Goal: Communication & Community: Answer question/provide support

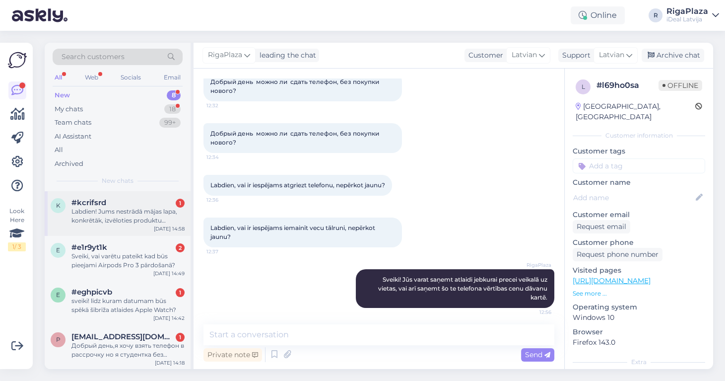
click at [142, 221] on div "Labdien! Jums nestrādā mājas lapa, konkrētāk, izvēloties produktu (jebkuru), ne…" at bounding box center [128, 216] width 113 height 18
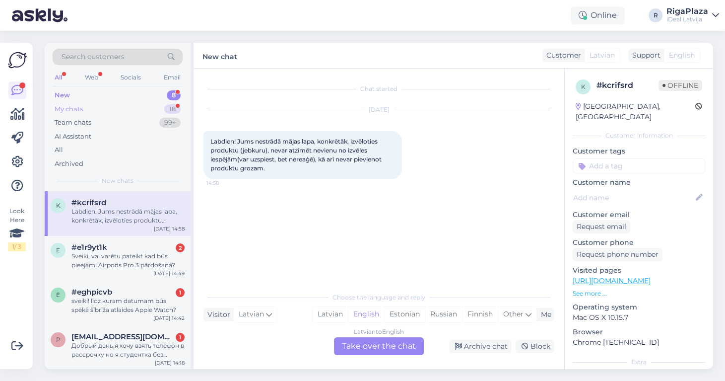
click at [126, 112] on div "My chats 18" at bounding box center [118, 109] width 130 height 14
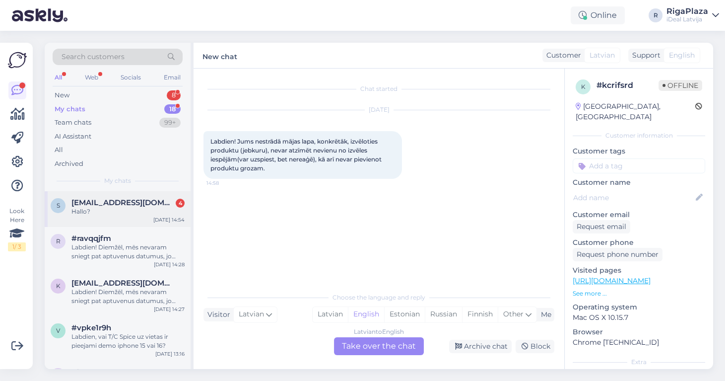
click at [120, 195] on div "s [EMAIL_ADDRESS][DOMAIN_NAME] 4 Hallo? [DATE] 14:54" at bounding box center [118, 209] width 146 height 36
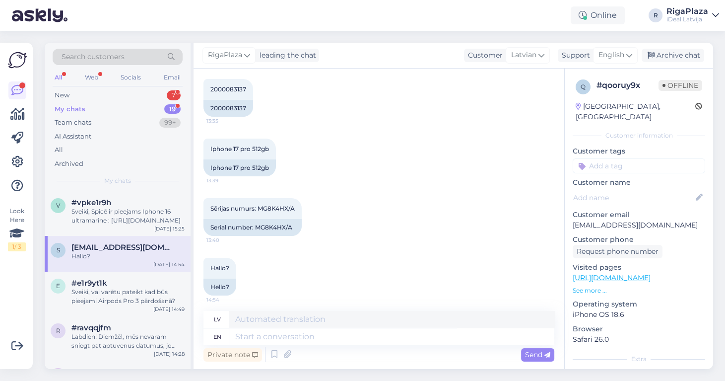
scroll to position [206, 0]
click at [358, 341] on textarea at bounding box center [391, 336] width 325 height 17
click at [623, 50] on span "English" at bounding box center [612, 55] width 26 height 11
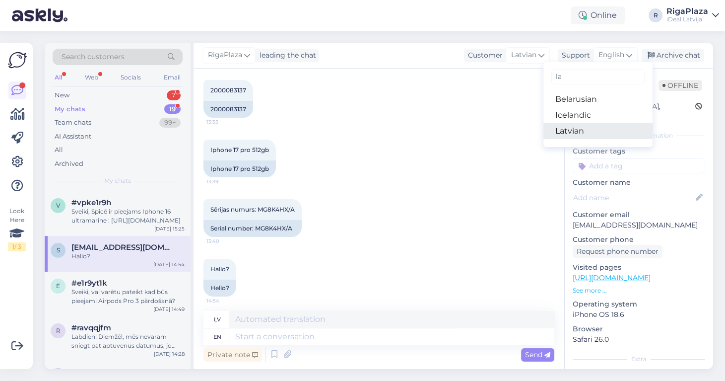
type input "la"
click at [585, 130] on link "Latvian" at bounding box center [598, 131] width 109 height 16
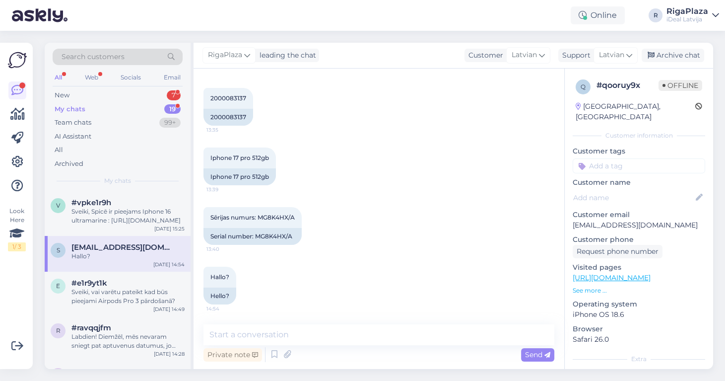
scroll to position [193, 0]
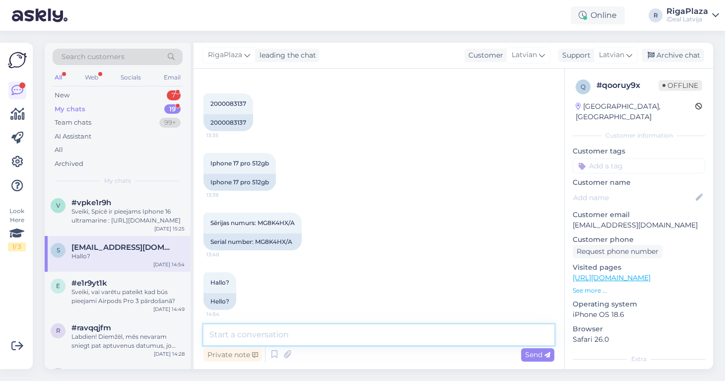
click at [304, 334] on textarea at bounding box center [379, 334] width 351 height 21
type textarea "1"
type textarea "17 pro un pro max nav nevienā veikalā uz vietas."
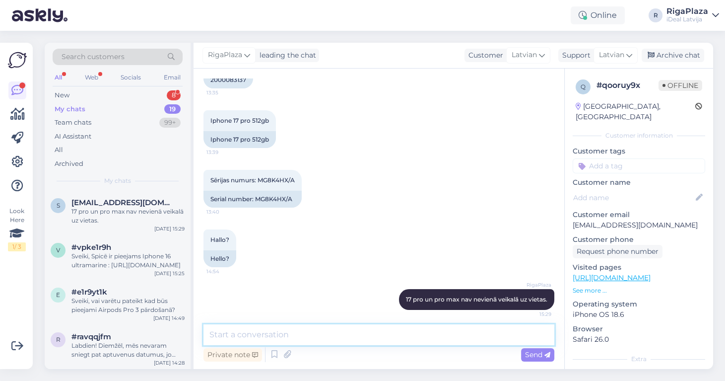
scroll to position [235, 0]
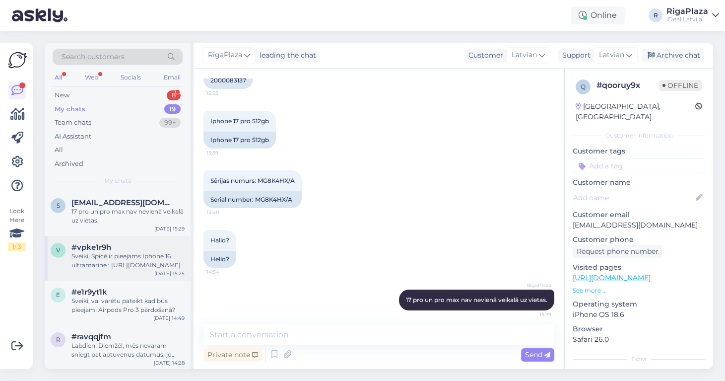
click at [119, 261] on div "Sveiki, Spicē ir pieejams Iphone 16 ultramarine : [URL][DOMAIN_NAME]" at bounding box center [128, 261] width 113 height 18
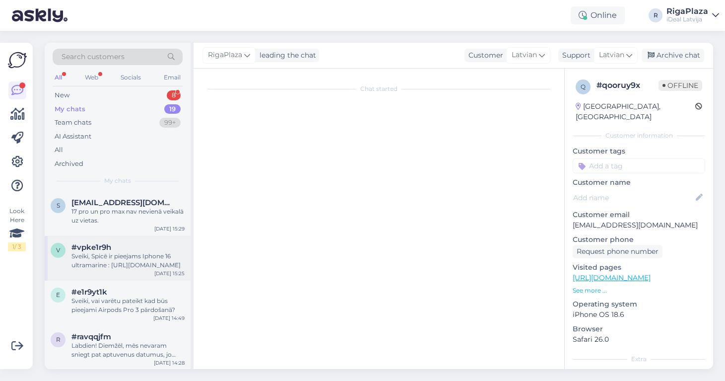
scroll to position [0, 0]
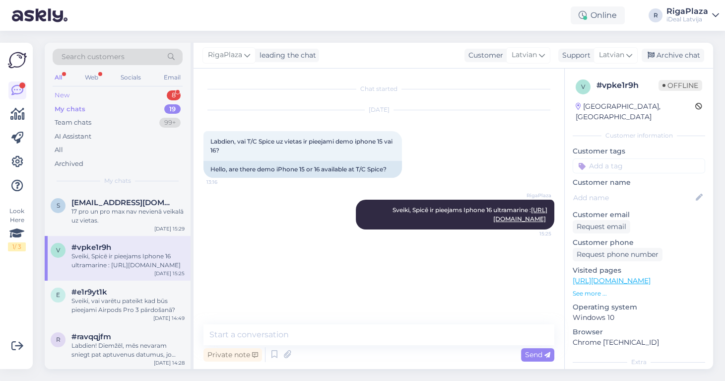
click at [159, 90] on div "New 8" at bounding box center [118, 95] width 130 height 14
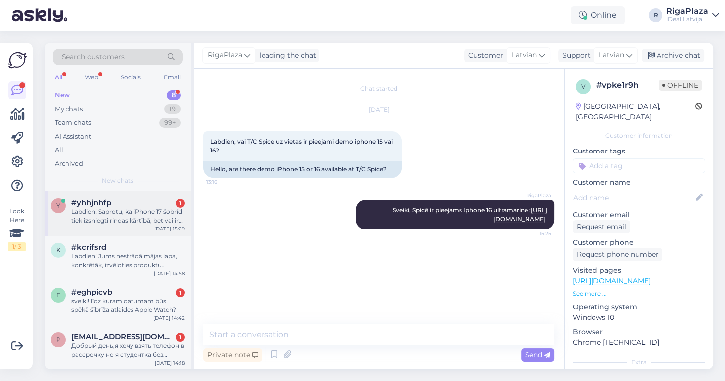
click at [134, 212] on div "Labdien! Saprotu, ka iPhone 17 šobrīd tiek izsniegti rindas kārtībā, bet vai ir…" at bounding box center [128, 216] width 113 height 18
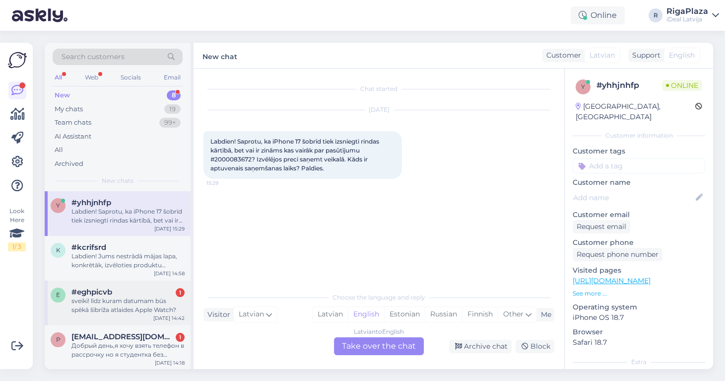
click at [161, 287] on div "#eghpicvb 1" at bounding box center [128, 291] width 113 height 9
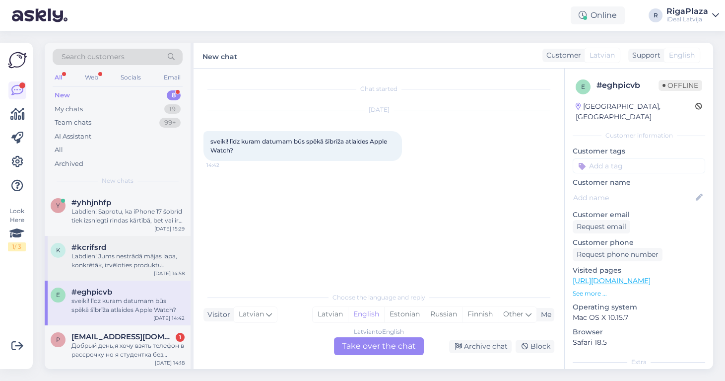
click at [164, 270] on div "[DATE] 14:58" at bounding box center [169, 273] width 31 height 7
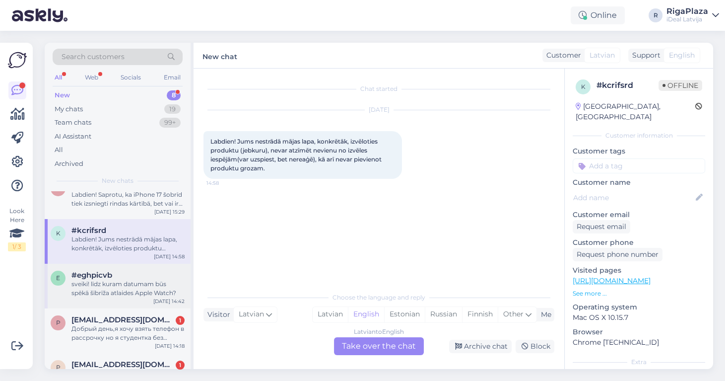
scroll to position [29, 0]
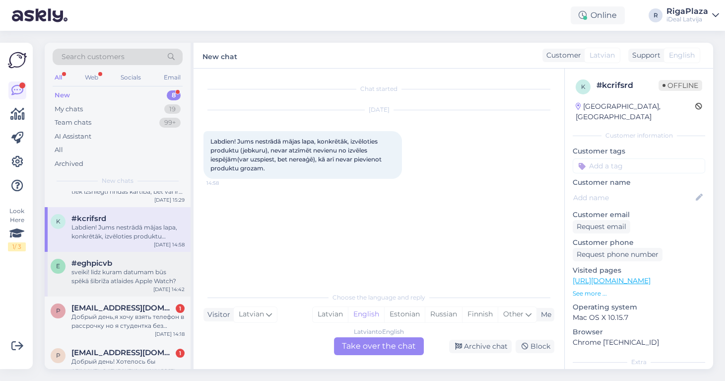
click at [136, 286] on div "e #eghpicvb sveiki! līdz kuram datumam būs spēkā šībrīža atlaides Apple Watch? …" at bounding box center [118, 274] width 146 height 45
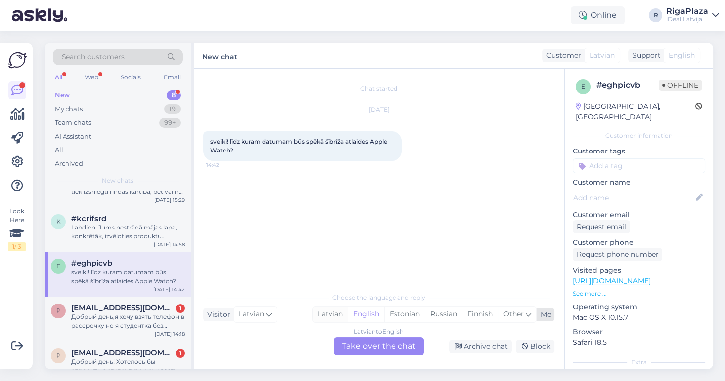
click at [321, 313] on div "Latvian" at bounding box center [330, 314] width 35 height 15
click at [361, 340] on div "Latvian to Latvian Take over the chat" at bounding box center [379, 346] width 90 height 18
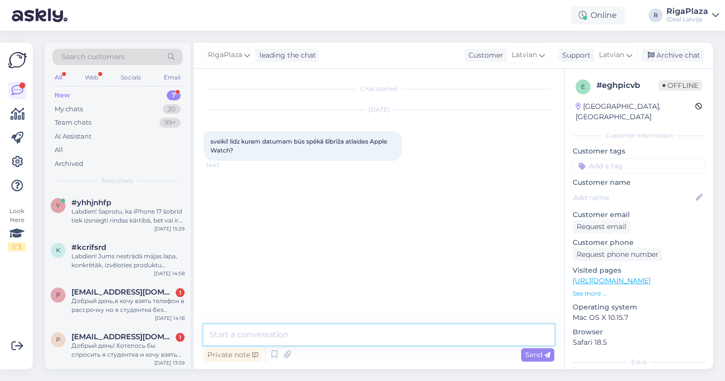
click at [361, 337] on textarea at bounding box center [379, 334] width 351 height 21
type textarea "Sveiki! Tiklīdz tie tiks izpārdoti."
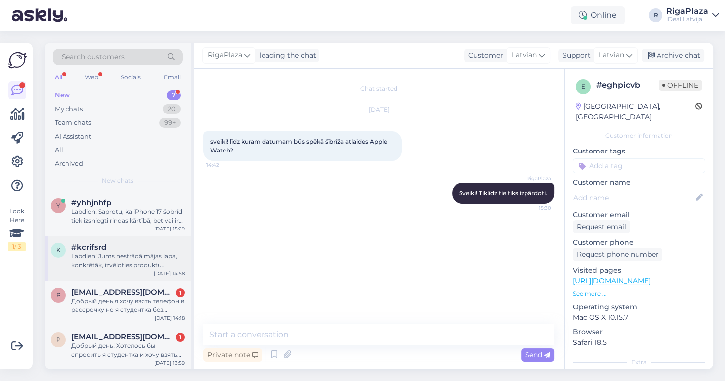
click at [89, 272] on div "k #kcrifsrd Labdien! Jums nestrādā mājas lapa, konkrētāk, izvēloties produktu (…" at bounding box center [118, 258] width 146 height 45
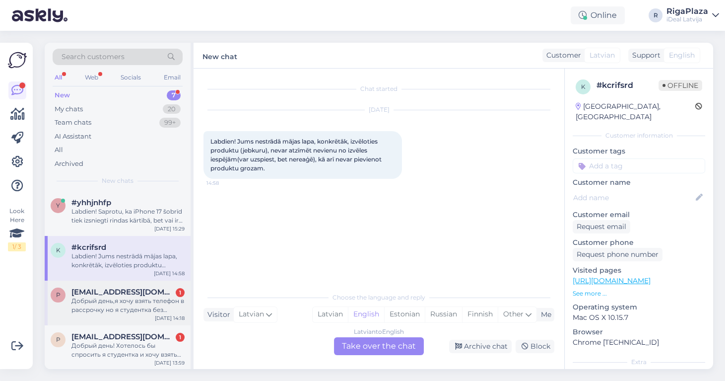
click at [89, 296] on div "Добрый день,я хочу взять телефон в рассрочку но я студентка без официального за…" at bounding box center [128, 305] width 113 height 18
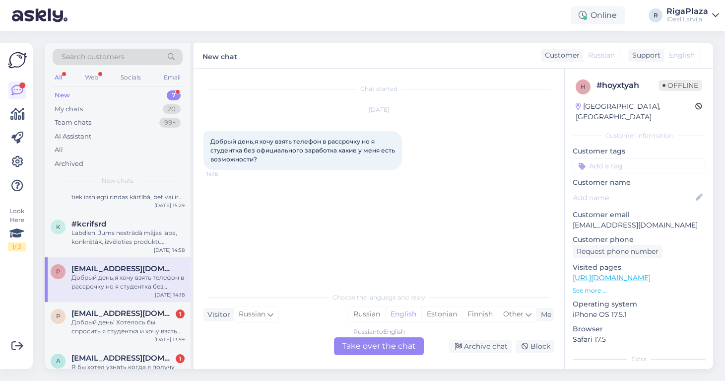
scroll to position [25, 0]
click at [529, 314] on icon at bounding box center [529, 314] width 6 height 11
type input "lat"
click at [470, 298] on ul "Latvian" at bounding box center [451, 289] width 109 height 24
click at [427, 292] on link "Latvian" at bounding box center [451, 289] width 109 height 16
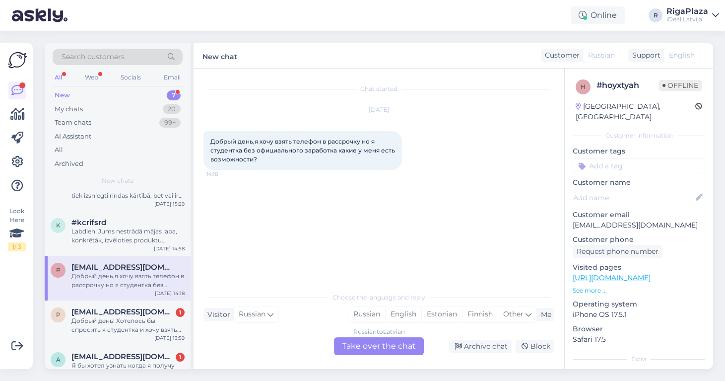
click at [364, 342] on div "Russian to Latvian Take over the chat" at bounding box center [379, 346] width 90 height 18
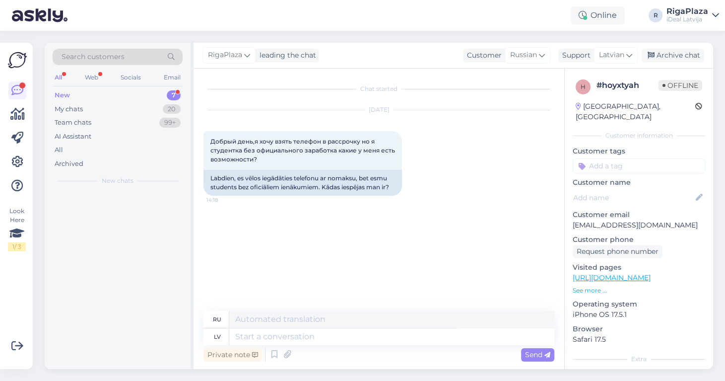
scroll to position [0, 0]
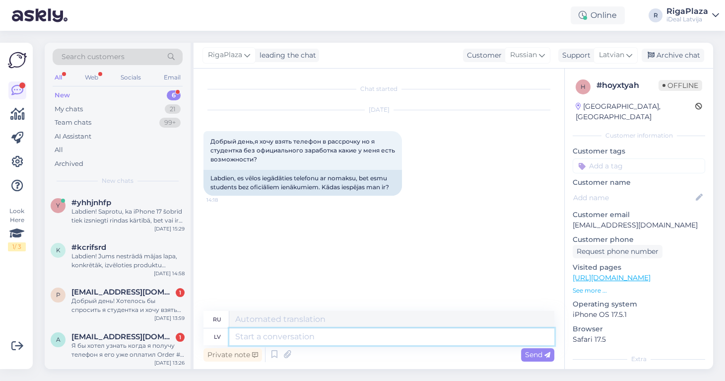
click at [365, 340] on textarea at bounding box center [391, 336] width 325 height 17
type textarea "Sveiki!"
type textarea "Привет!"
type textarea "Sveiki! Ta"
type textarea "Привет! Это"
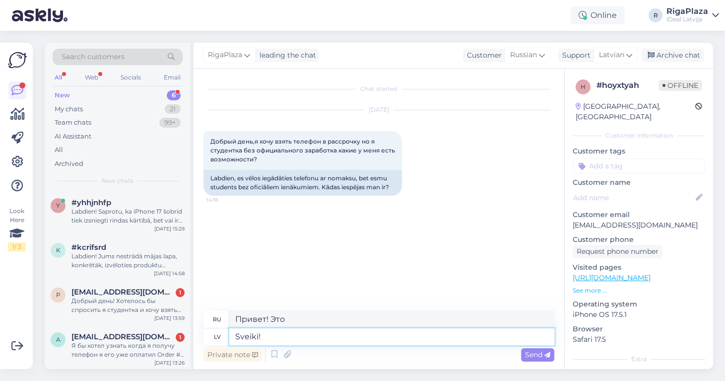
type textarea "Sveiki!"
type textarea "Привет!"
type textarea "Sveiki, t"
type textarea "Привет,"
type textarea "Sveiki, tāda"
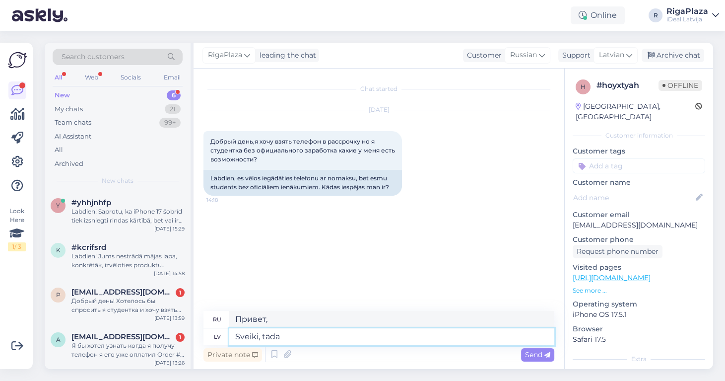
type textarea "Привет, вот так"
type textarea "Sveiki, tāda gadījumā J"
type textarea "Привет, в таком случае"
type textarea "Sveiki, tāda gadījumā Jums i"
type textarea "Привет, в таком случае, для тебя"
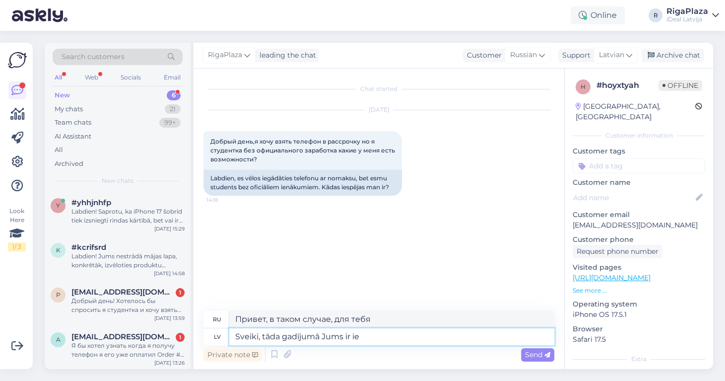
type textarea "Sveiki, tāda gadījumā Jums ir ies"
type textarea "Привет, в таком случае у тебя есть"
type textarea "Sveiki, tāda gadījumā Jums ir iespēja i"
type textarea "Здравствуйте, в таком случае у вас есть возможность"
type textarea "Sveiki, tāda gadījumā Jums ir iespēja tikai"
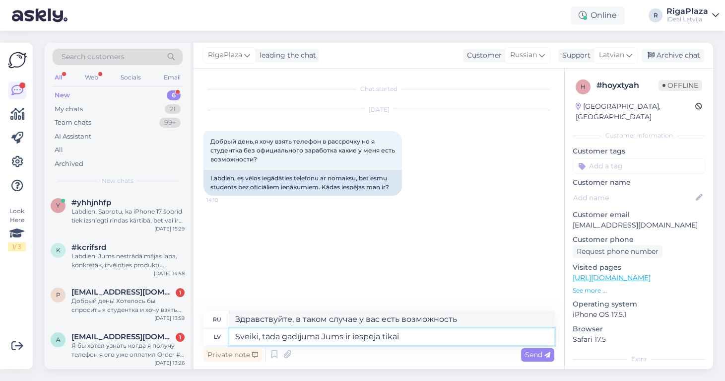
type textarea "Здравствуйте, в таком случае у вас есть только один вариант"
type textarea "Sveiki, tāda gadījumā Jums ir iespēja tikai nomas var"
type textarea "Здравствуйте, в таком случае у вас есть только возможность аренды"
type textarea "Sveiki, tāda gadījumā Jums ir iespēja tikai nomas variants"
type textarea "Здравствуйте, в таком случае у вас есть только вариант аренды."
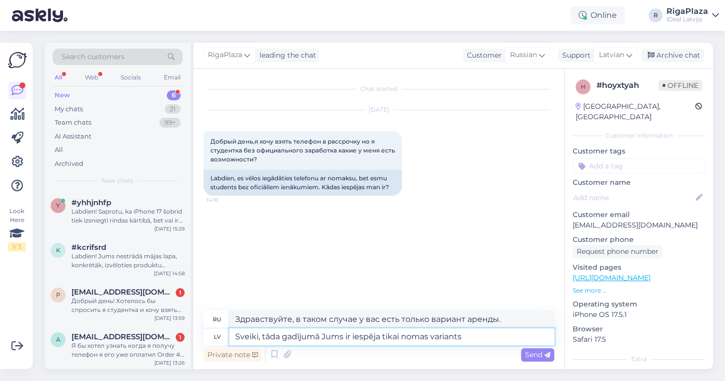
type textarea "Sveiki, tāda gadījumā Jums ir iespēja tikai nomas variants."
type textarea "Здравствуйте, в таком случае ваш единственный вариант — аренда."
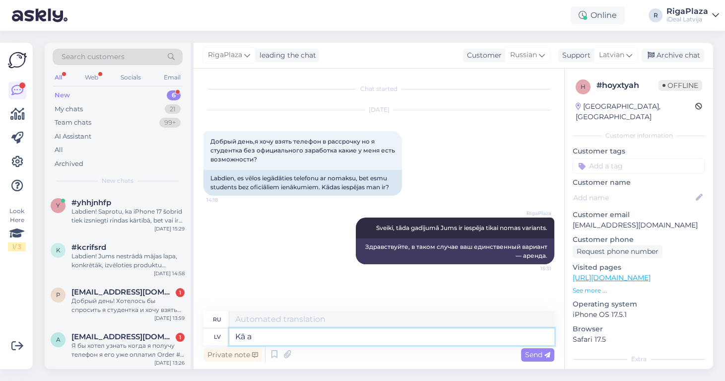
type textarea "Kā ar"
type textarea "Как"
type textarea "Kā ari"
type textarea "А также"
type textarea "Kā arī tad [PERSON_NAME]"
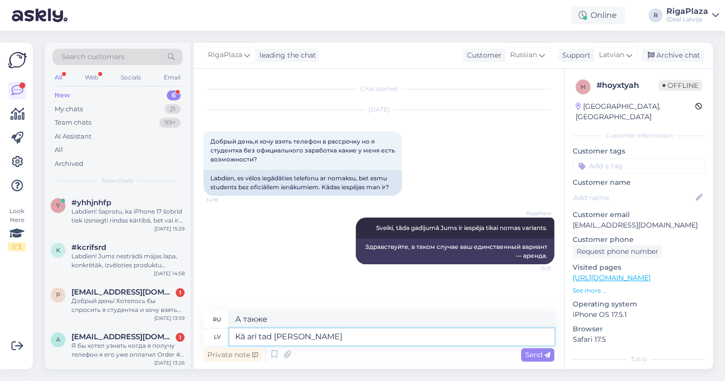
type textarea "Так же как и тогда"
type textarea "Kā arī tad jābut vi"
type textarea "Как и должно быть тогда"
type textarea "Kā arī tad jābut vismaz"
type textarea "А также тогда это должно быть по крайней мере"
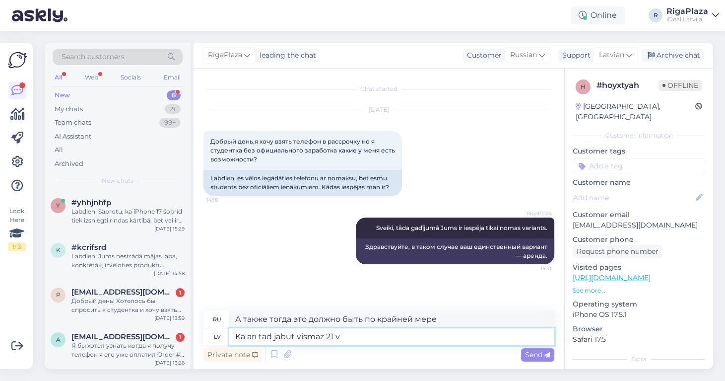
type textarea "Kā arī tad jābut vismaz 21"
type textarea "Кроме того, вам должно быть не менее 21 года."
type textarea "Kā arī tad jābut vismaz 21 gadam."
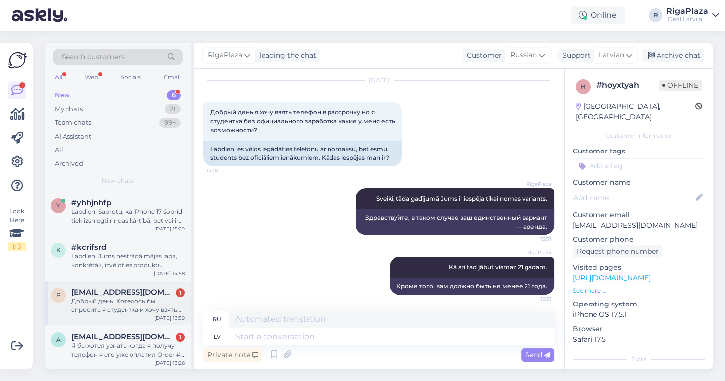
click at [142, 298] on div "Добрый день! Хотелось бы спросить я студентка и хочу взять айфон 16 pro,но офиц…" at bounding box center [128, 305] width 113 height 18
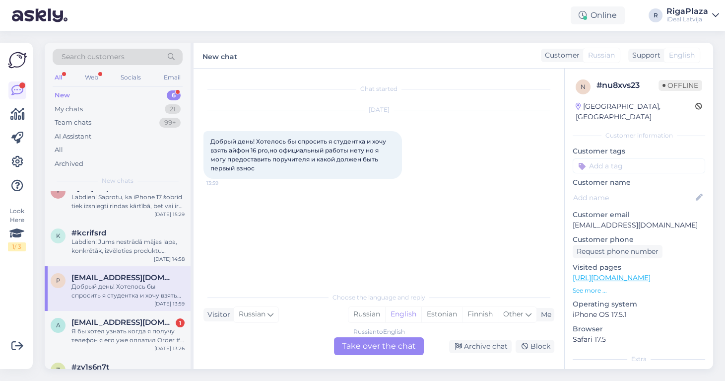
scroll to position [15, 0]
click at [139, 329] on div "Я бы хотел узнать когда я получу телефон я его уже оплатил Order # 2000082660" at bounding box center [128, 335] width 113 height 18
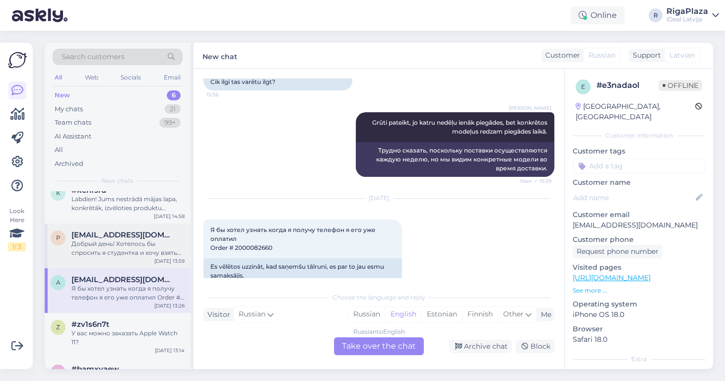
scroll to position [59, 0]
click at [116, 330] on div "У вас можно заказать Apple Watch 11?" at bounding box center [128, 336] width 113 height 18
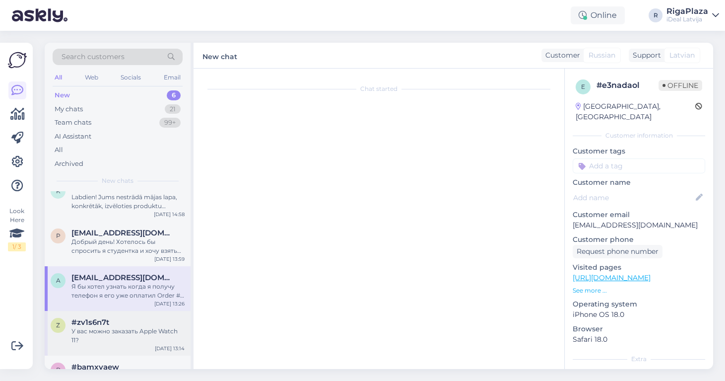
scroll to position [0, 0]
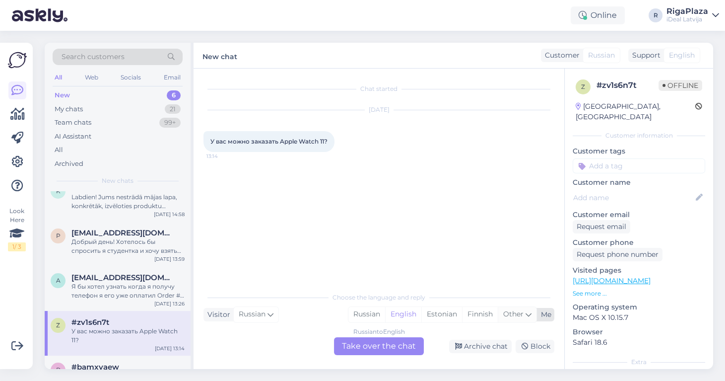
click at [532, 318] on div "Other" at bounding box center [517, 314] width 39 height 15
type input "lat"
click at [453, 291] on link "Latvian" at bounding box center [451, 289] width 109 height 16
click at [386, 345] on div "Russian to Latvian Take over the chat" at bounding box center [379, 346] width 90 height 18
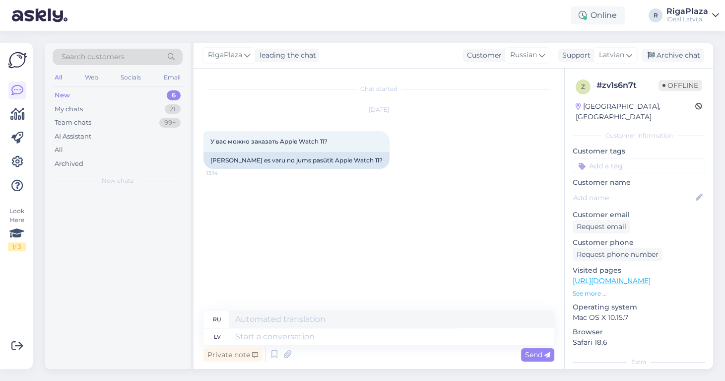
click at [386, 343] on textarea at bounding box center [391, 336] width 325 height 17
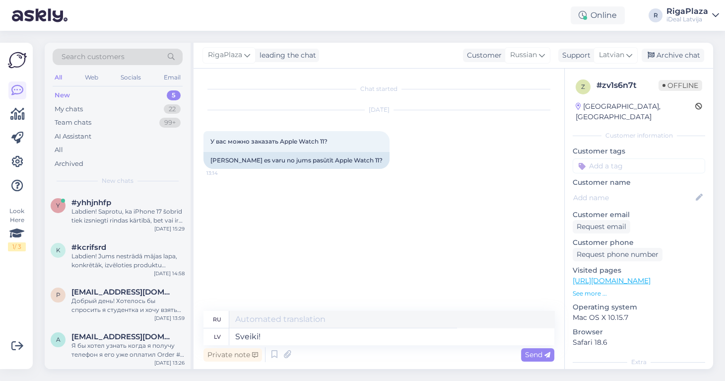
type textarea "Sveiki! J"
type textarea "Привет!"
type textarea "Sveiki! Jā p"
type textarea "Привет! Да."
type textarea "Sveiki! Jā protams."
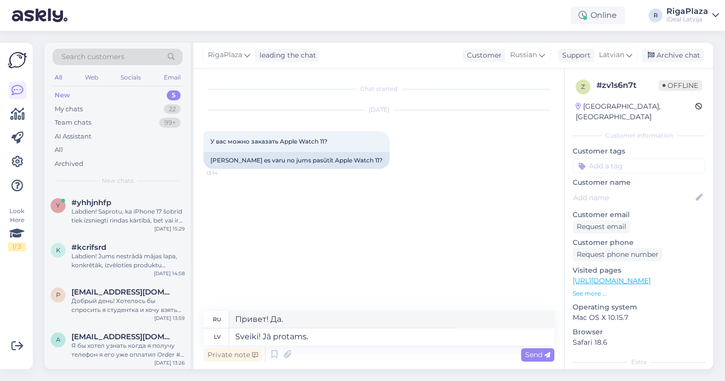
type textarea "Здравствуйте! Да, конечно."
type textarea "Sveiki! Jā protams."
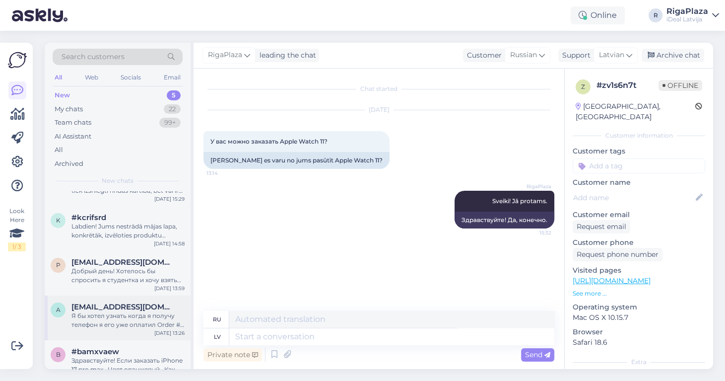
scroll to position [34, 0]
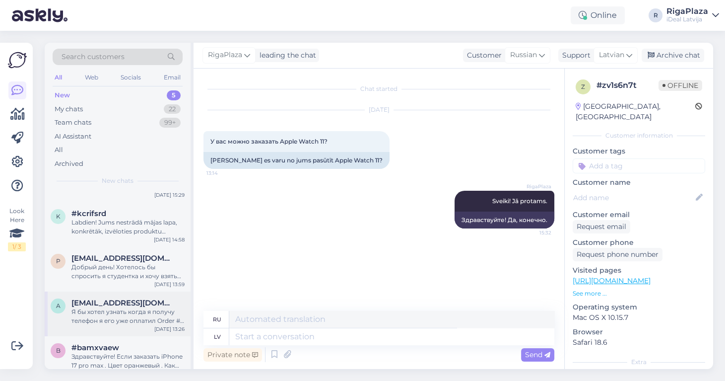
click at [158, 325] on div "[DATE] 13:26" at bounding box center [169, 328] width 30 height 7
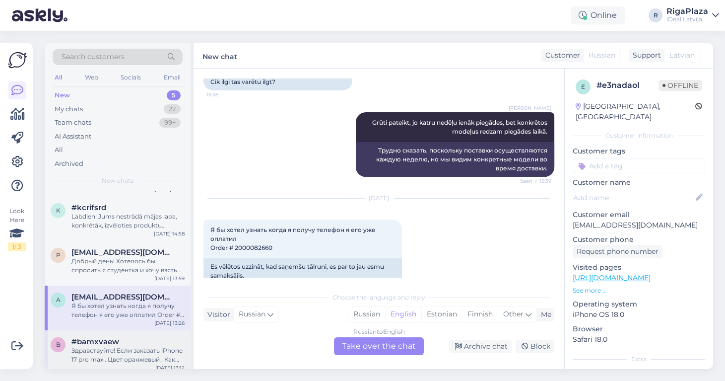
scroll to position [39, 0]
click at [145, 338] on div "#bamxvaew" at bounding box center [128, 342] width 113 height 9
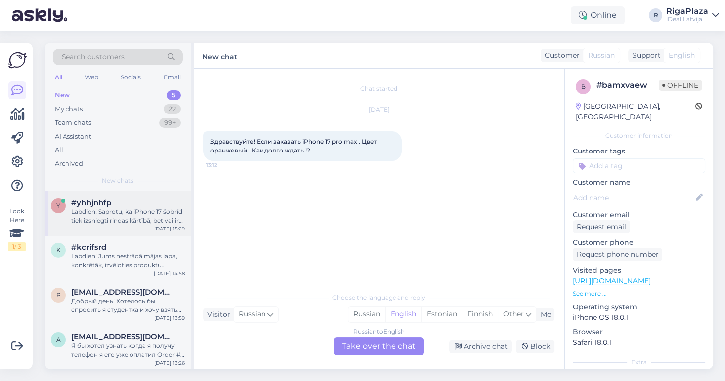
scroll to position [0, 0]
click at [124, 202] on div "#yhhjnhfp" at bounding box center [128, 202] width 113 height 9
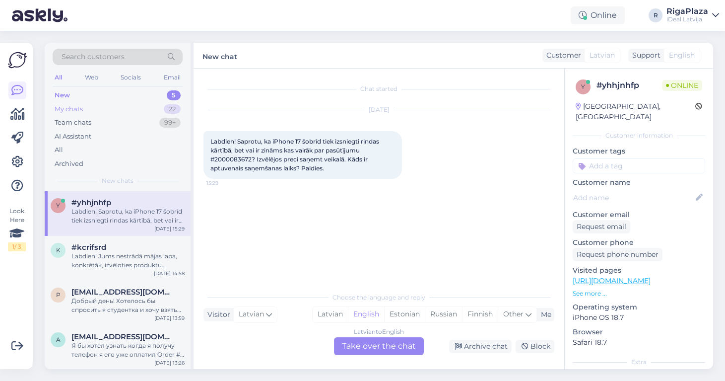
click at [128, 104] on div "My chats 22" at bounding box center [118, 109] width 130 height 14
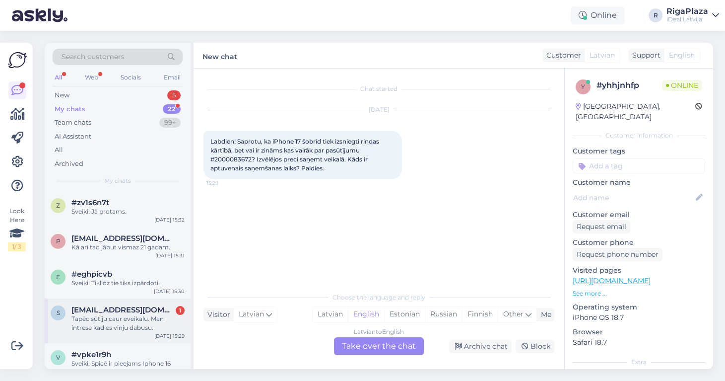
click at [126, 305] on span "[EMAIL_ADDRESS][DOMAIN_NAME]" at bounding box center [123, 309] width 103 height 9
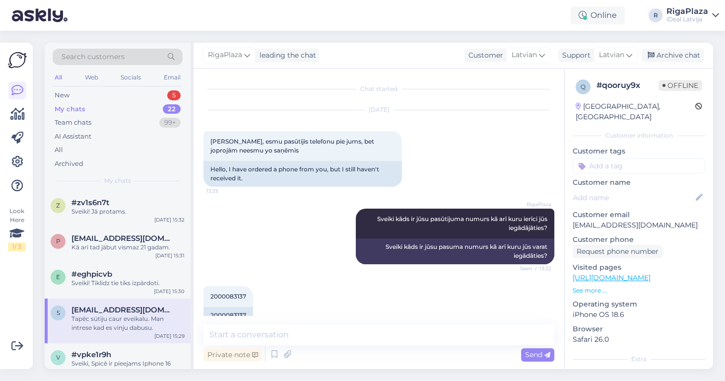
scroll to position [278, 0]
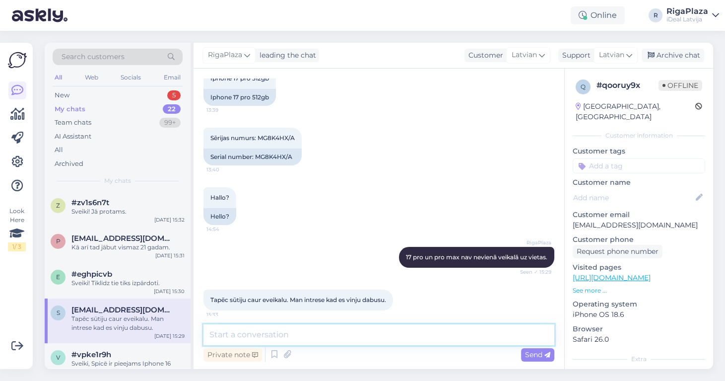
click at [285, 332] on textarea at bounding box center [379, 334] width 351 height 21
type textarea "internetveikalā"
type textarea "Nav zināms piegādes laiks."
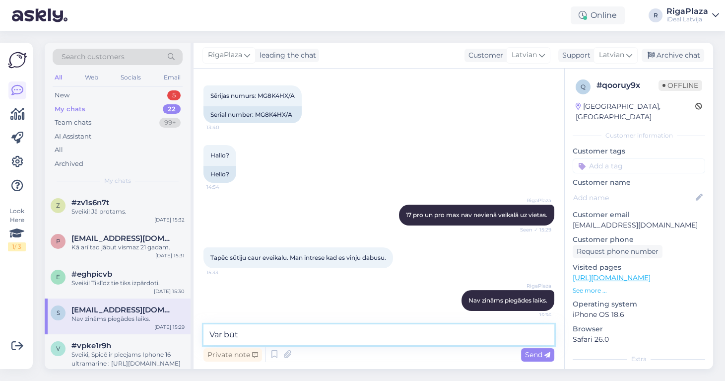
type textarea "Var būt"
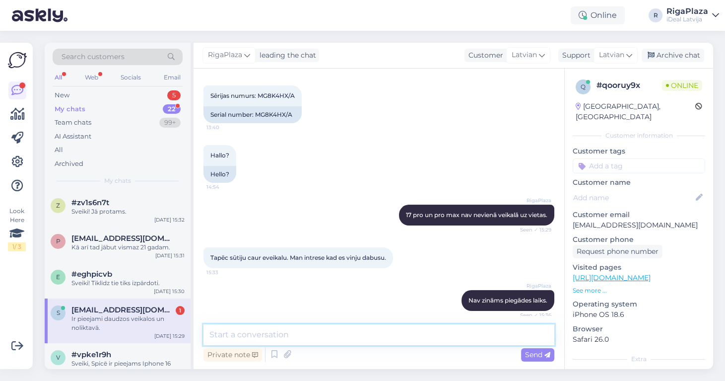
scroll to position [425, 0]
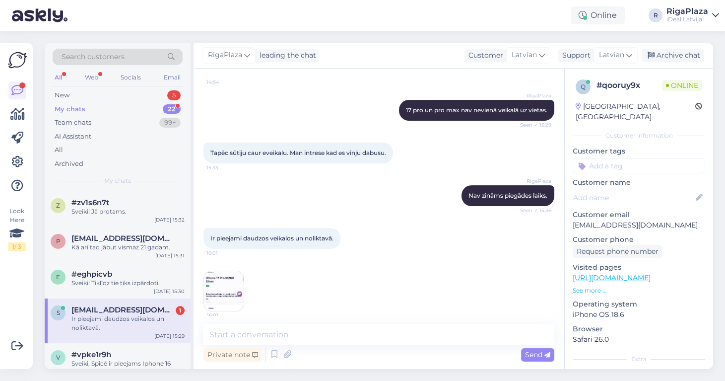
click at [215, 280] on img at bounding box center [224, 291] width 40 height 40
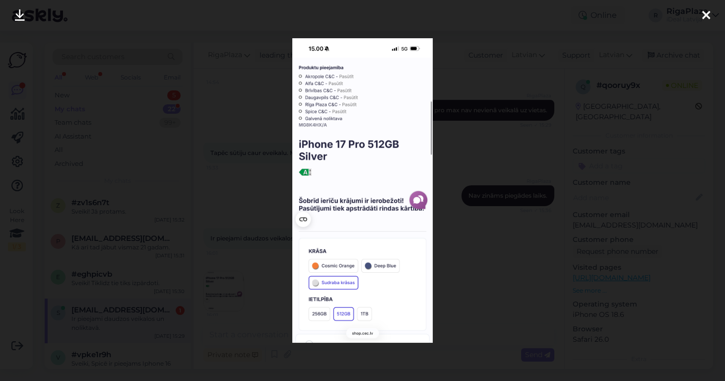
click at [443, 240] on div at bounding box center [362, 190] width 725 height 381
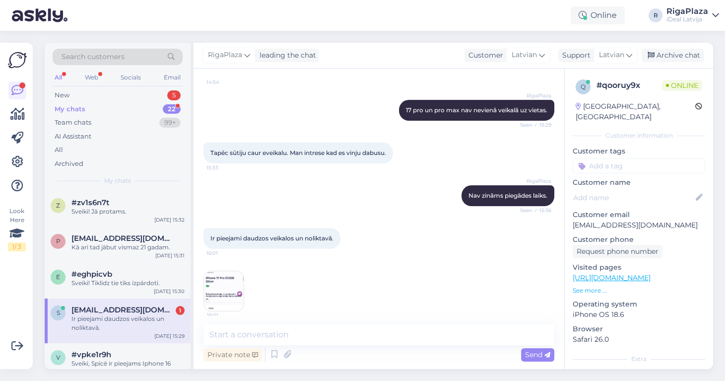
click at [219, 288] on img at bounding box center [224, 291] width 40 height 40
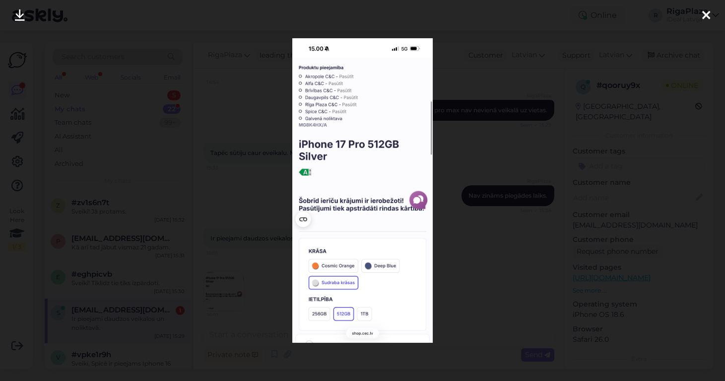
click at [457, 236] on div at bounding box center [362, 190] width 725 height 381
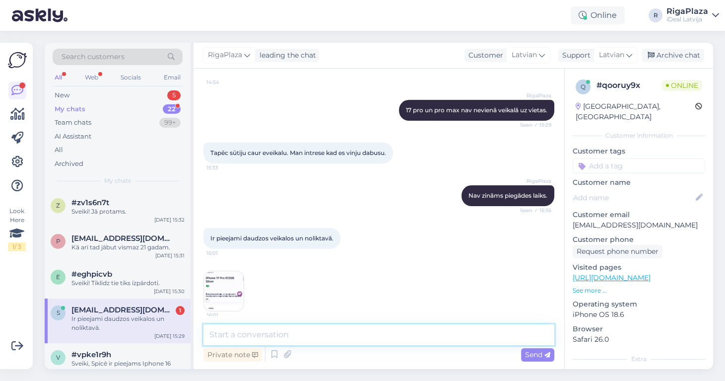
click at [297, 335] on textarea at bounding box center [379, 334] width 351 height 21
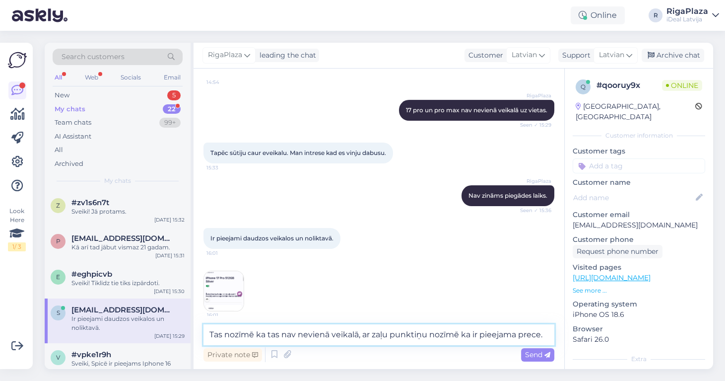
type textarea "Tas nozīmē ka tas nav nevienā veikalā, ar zaļu punktiņu nozīmē ka ir pieejama p…"
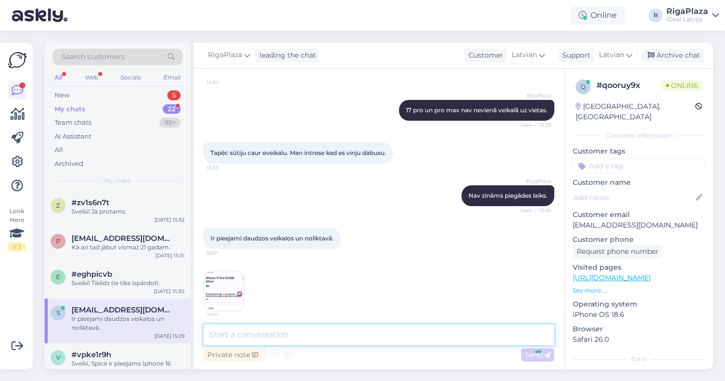
scroll to position [476, 0]
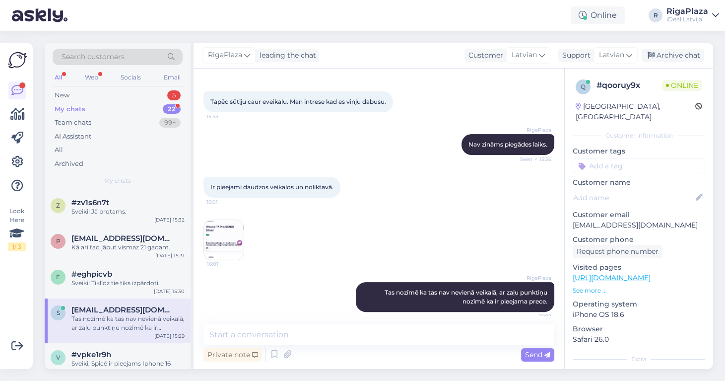
click at [364, 257] on div "Ir pieejami daudzos veikalos un noliktavā. 16:01 16:01" at bounding box center [379, 218] width 351 height 105
click at [227, 229] on img at bounding box center [224, 240] width 40 height 40
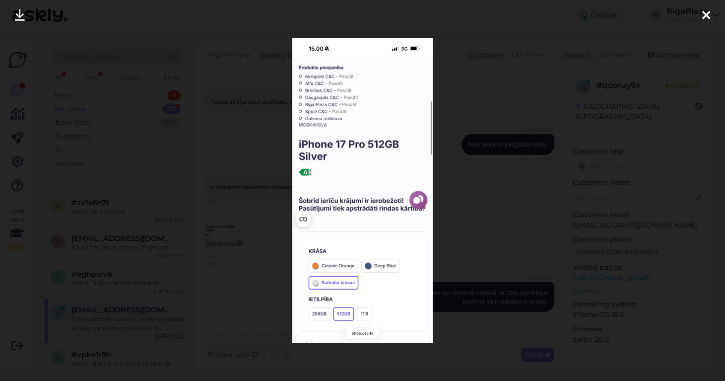
click at [255, 192] on div at bounding box center [362, 190] width 725 height 381
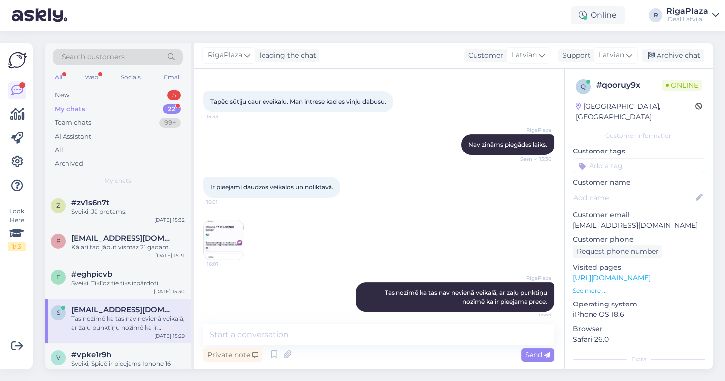
click at [212, 222] on img at bounding box center [224, 240] width 40 height 40
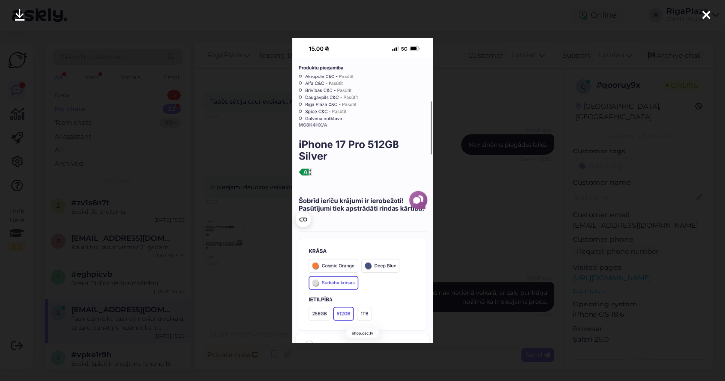
click at [464, 97] on div at bounding box center [362, 190] width 725 height 381
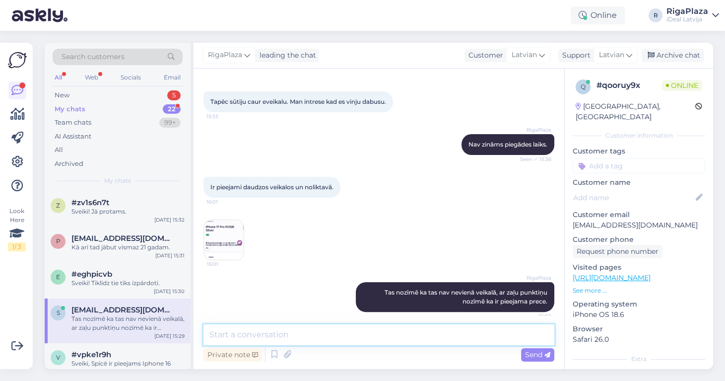
click at [340, 339] on textarea at bounding box center [379, 334] width 351 height 21
paste textarea "'"
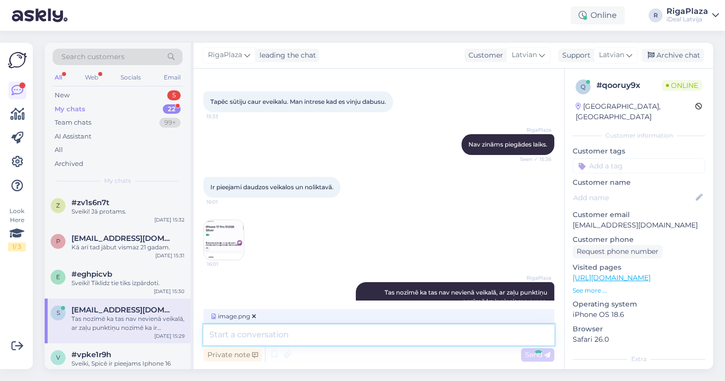
scroll to position [538, 0]
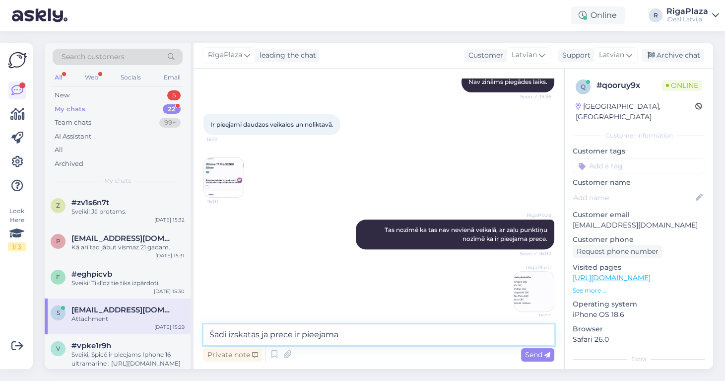
type textarea "Šādi izskatās ja prece ir pieejama."
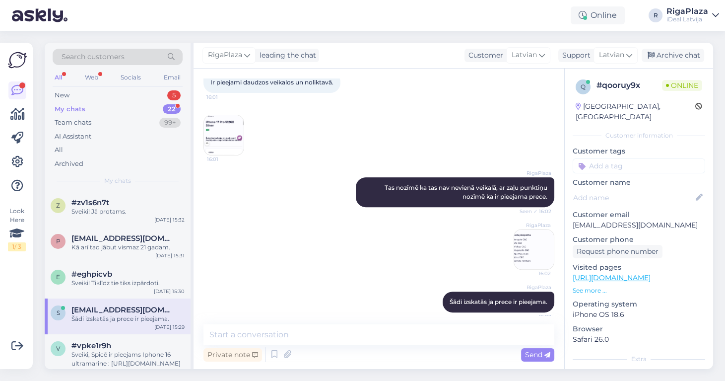
click at [533, 233] on img at bounding box center [534, 249] width 40 height 40
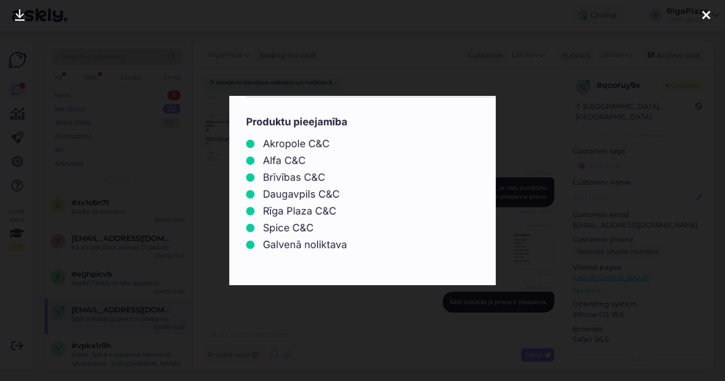
click at [546, 216] on div at bounding box center [362, 190] width 725 height 381
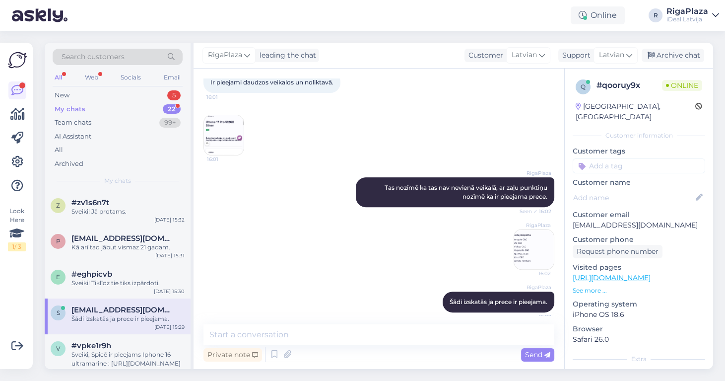
click at [145, 106] on div "My chats 22" at bounding box center [118, 109] width 130 height 14
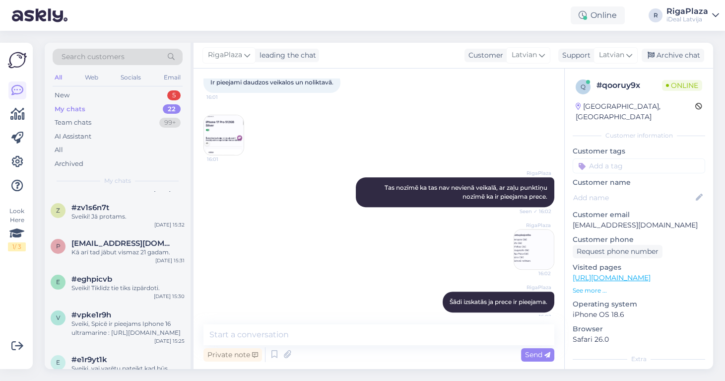
scroll to position [0, 0]
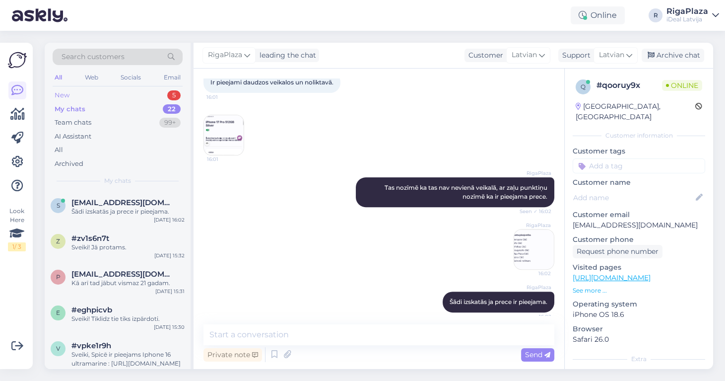
click at [154, 92] on div "New 5" at bounding box center [118, 95] width 130 height 14
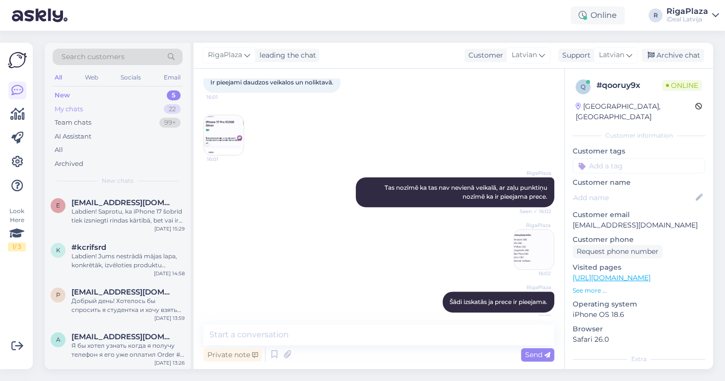
click at [147, 111] on div "My chats 22" at bounding box center [118, 109] width 130 height 14
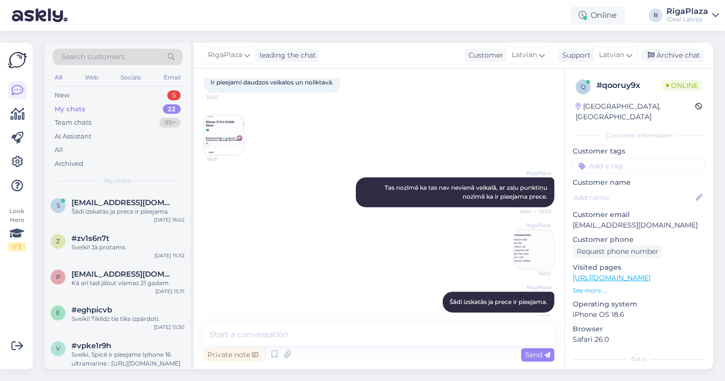
click at [160, 86] on div "Search customers All Web Socials Email New 5 My chats 22 Team chats 99+ AI Assi…" at bounding box center [118, 117] width 146 height 148
click at [159, 91] on div "New 5" at bounding box center [118, 95] width 130 height 14
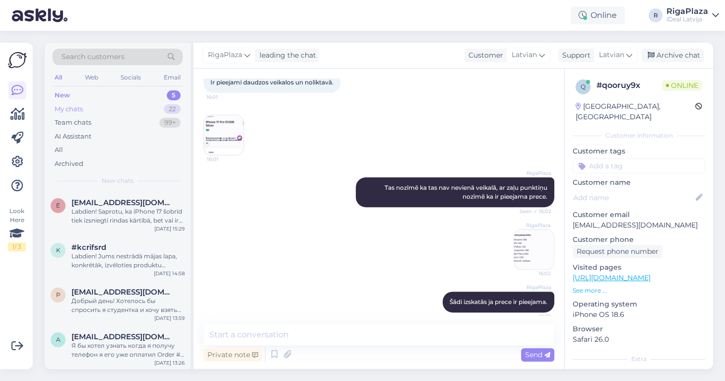
click at [158, 106] on div "My chats 22" at bounding box center [118, 109] width 130 height 14
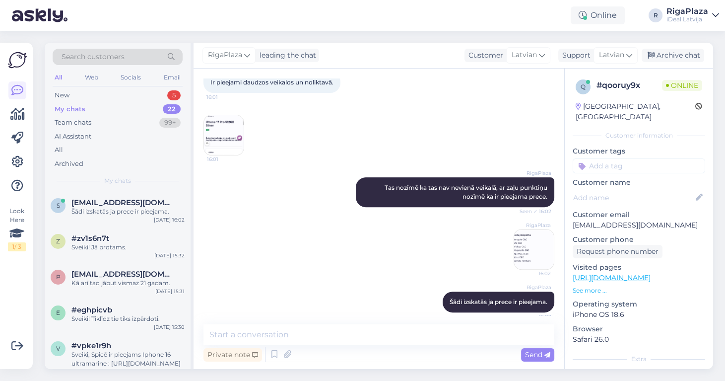
click at [530, 248] on img at bounding box center [534, 249] width 40 height 40
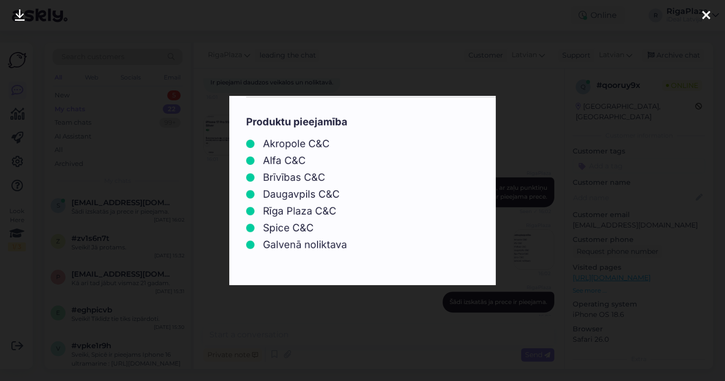
click at [519, 231] on div at bounding box center [362, 190] width 725 height 381
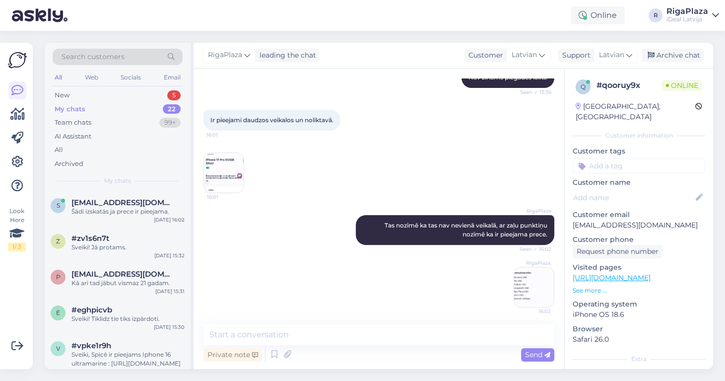
scroll to position [542, 0]
click at [231, 165] on img at bounding box center [224, 173] width 40 height 40
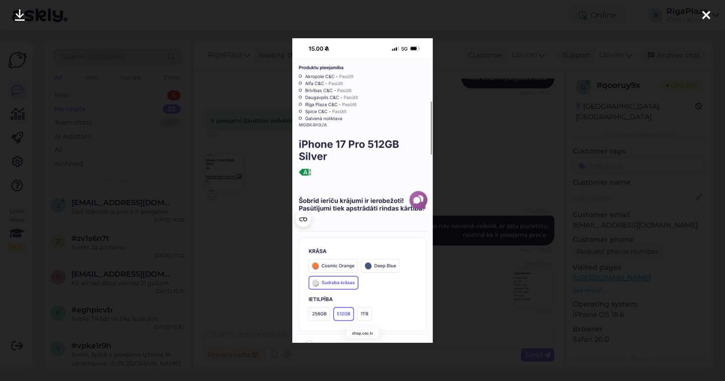
click at [474, 201] on div at bounding box center [362, 190] width 725 height 381
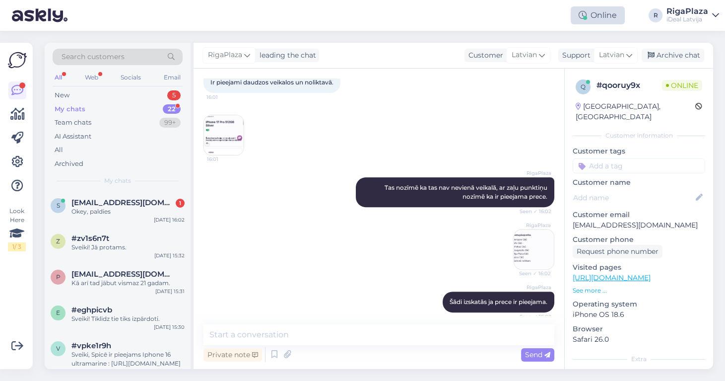
scroll to position [623, 0]
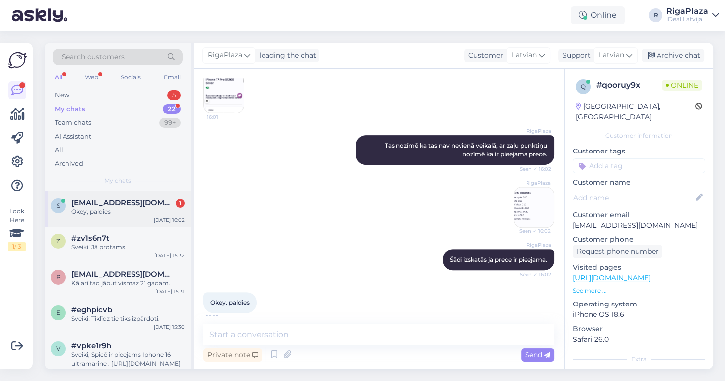
click at [179, 216] on div "[DATE] 16:02" at bounding box center [169, 219] width 31 height 7
click at [150, 98] on div "New 5" at bounding box center [118, 95] width 130 height 14
